Goal: Find specific page/section: Find specific page/section

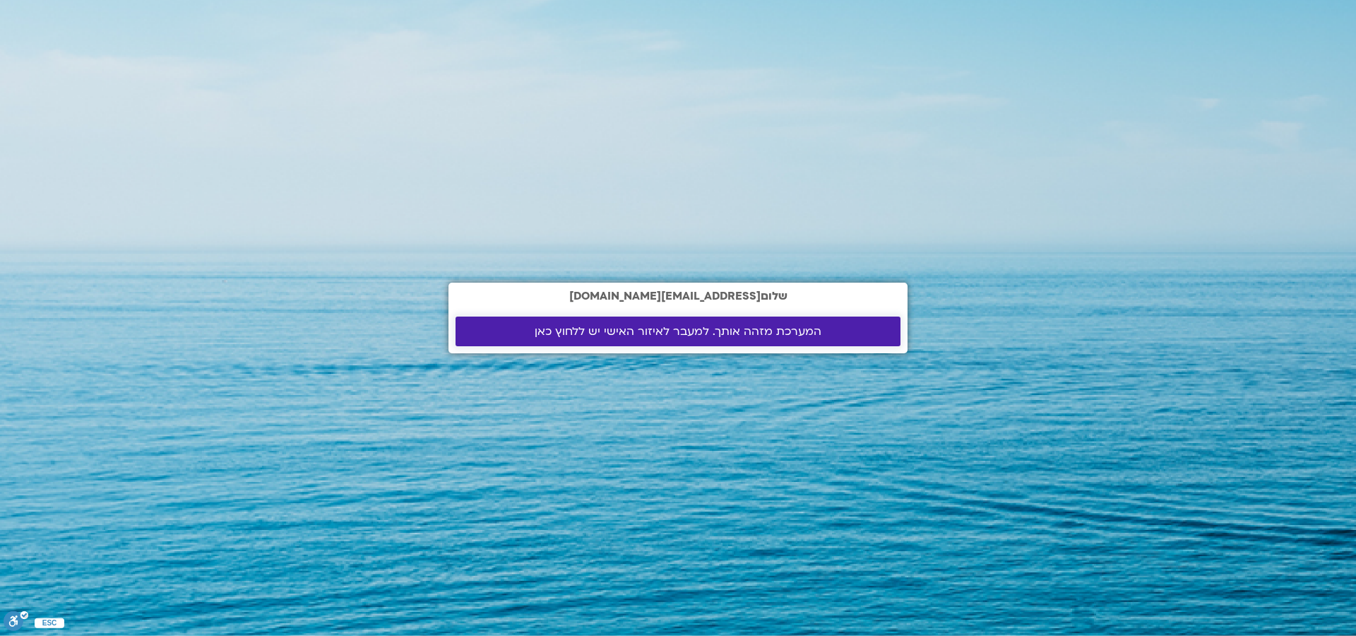
drag, startPoint x: 0, startPoint y: 0, endPoint x: 660, endPoint y: 334, distance: 740.0
click at [660, 334] on span "המערכת מזהה אותך. למעבר לאיזור האישי יש ללחוץ כאן" at bounding box center [678, 331] width 287 height 13
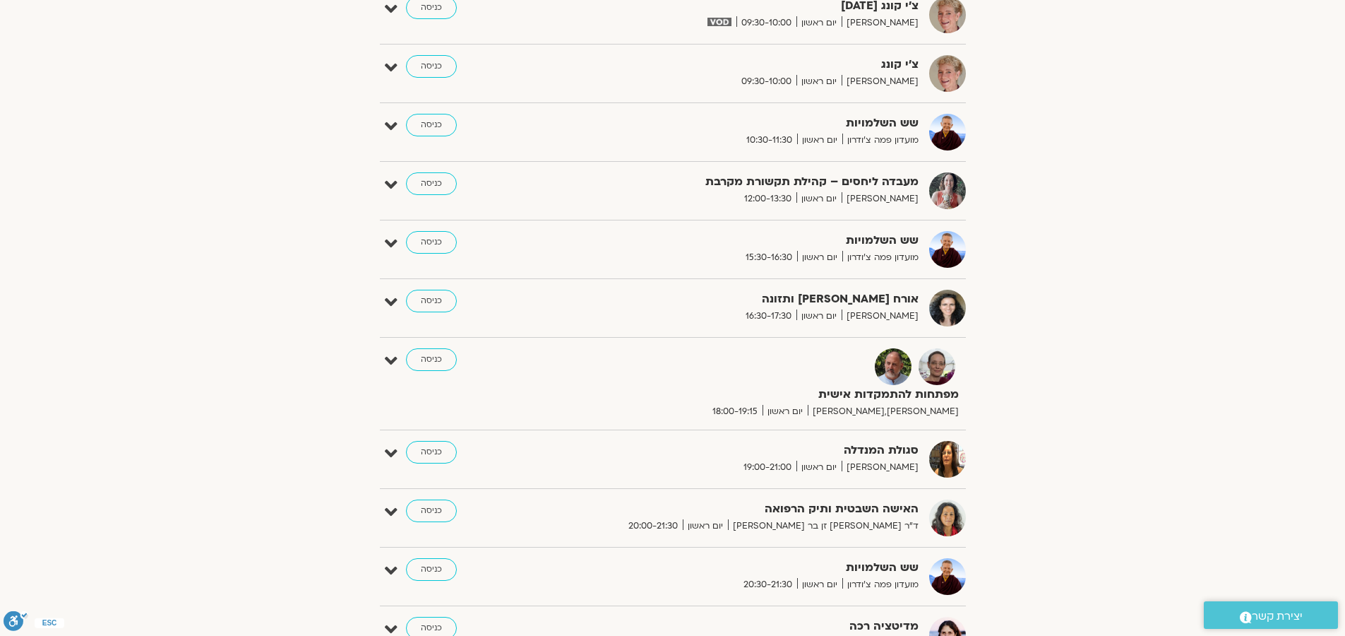
scroll to position [939, 0]
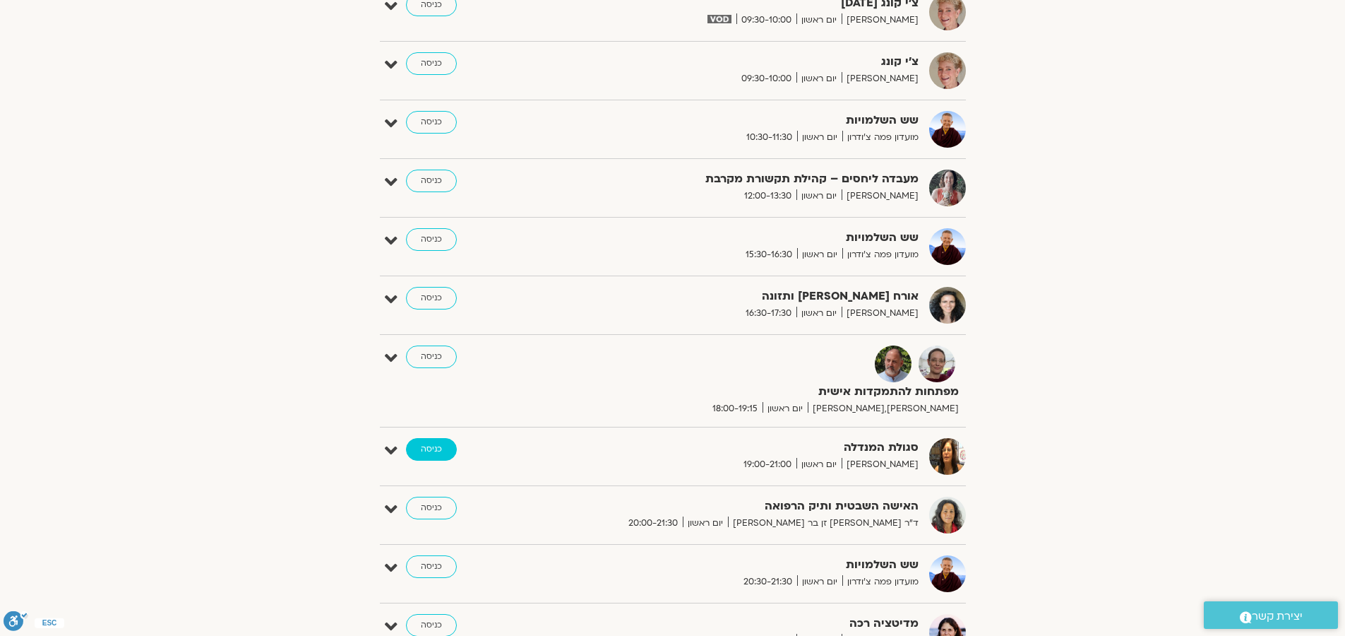
click at [426, 453] on link "כניסה" at bounding box center [431, 449] width 51 height 23
